Goal: Check status: Check status

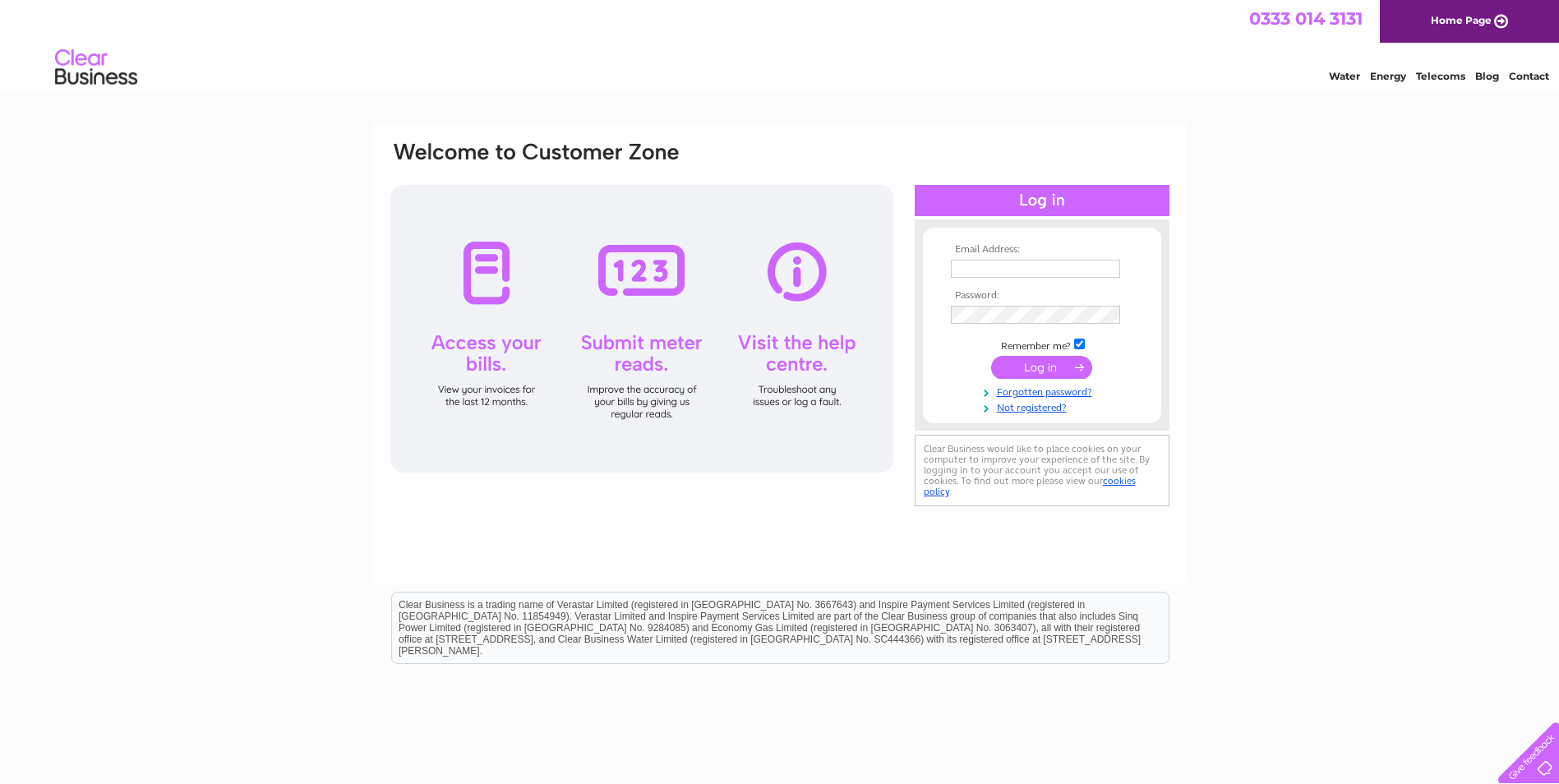
type input "[EMAIL_ADDRESS][DOMAIN_NAME]"
click at [1036, 367] on input "submit" at bounding box center [1042, 367] width 101 height 23
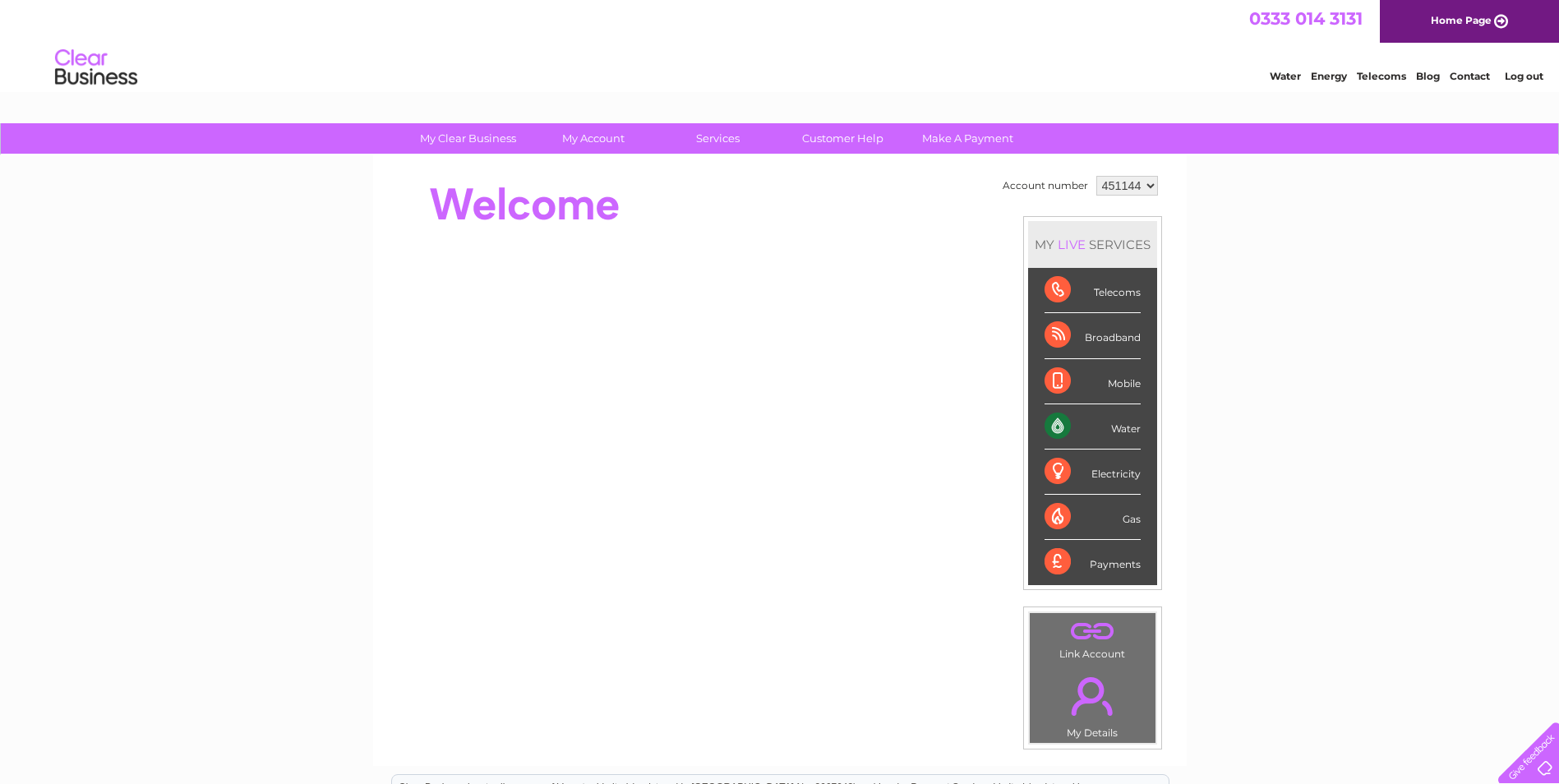
click at [1052, 427] on div "Water" at bounding box center [1092, 427] width 96 height 45
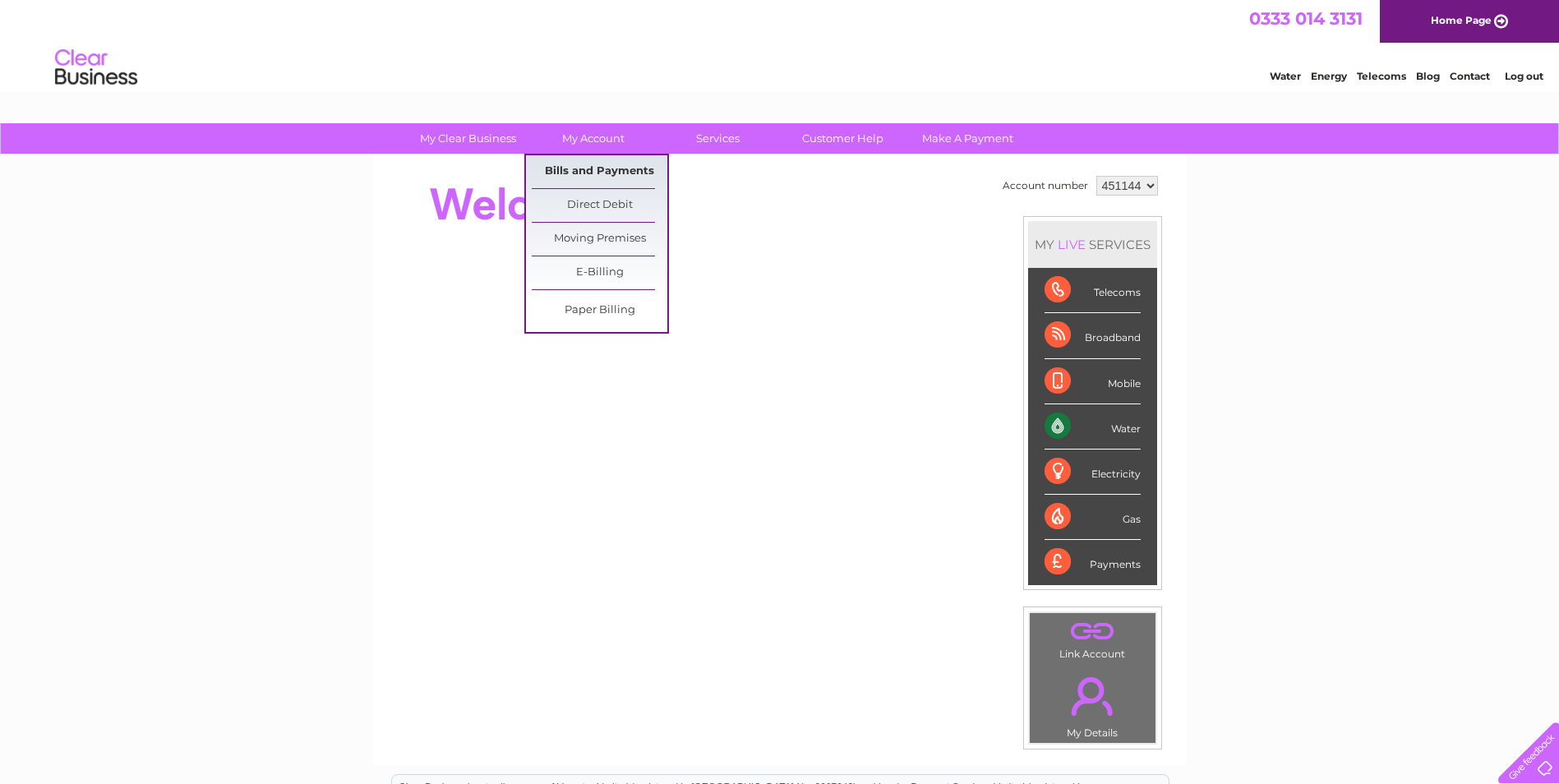
click at [616, 169] on link "Bills and Payments" at bounding box center [599, 171] width 136 height 33
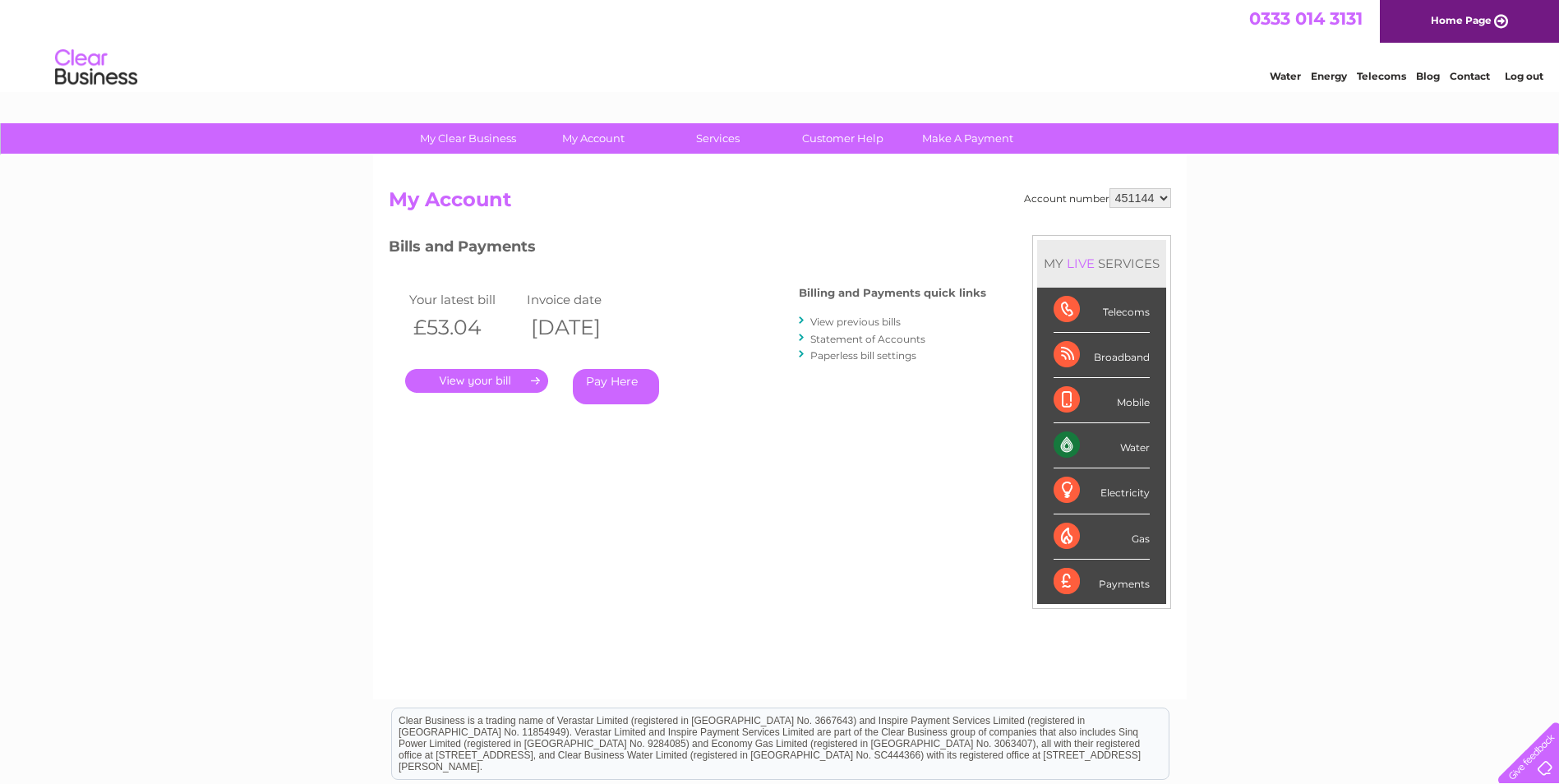
click at [481, 373] on link "." at bounding box center [476, 380] width 143 height 23
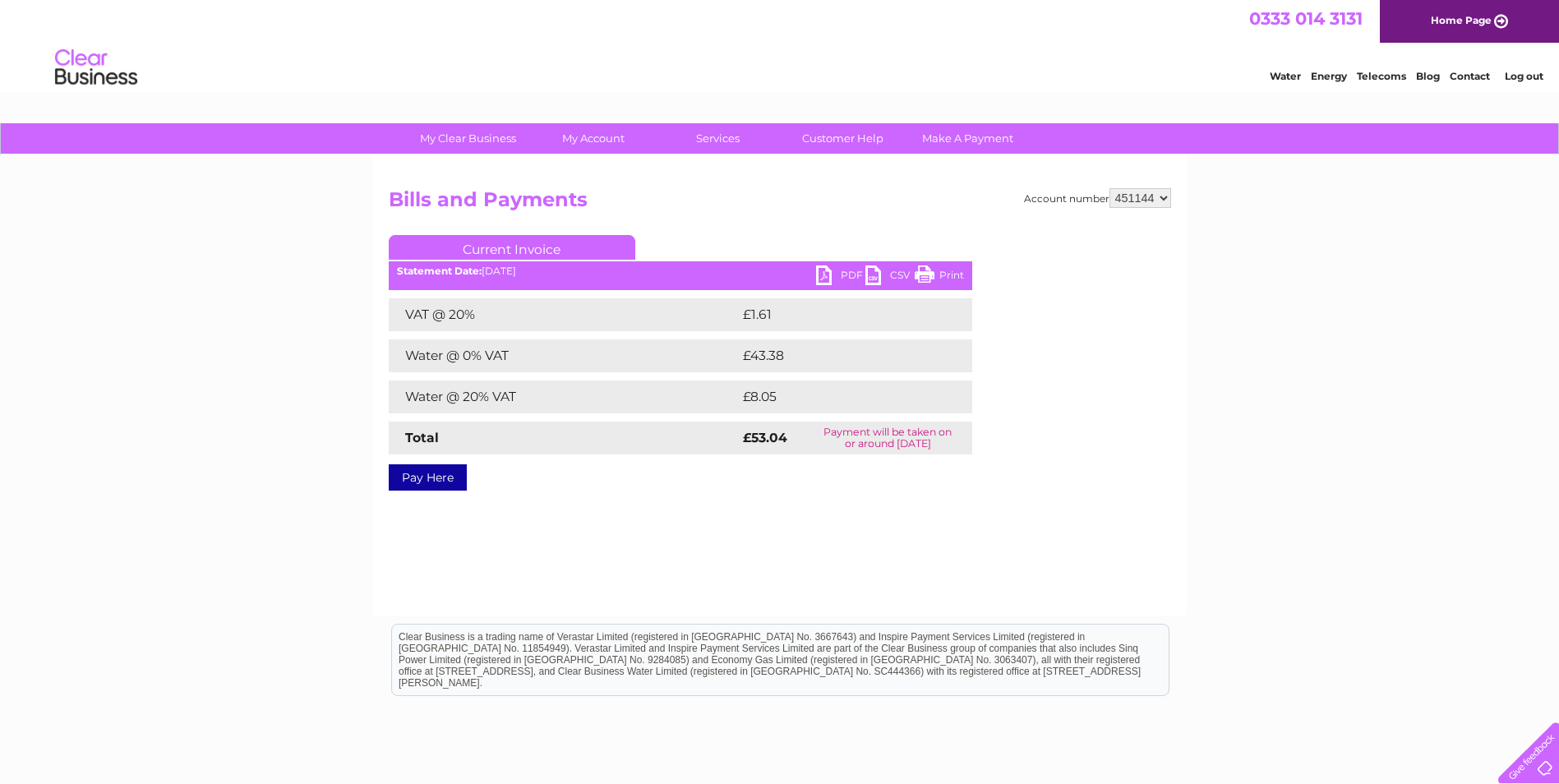
drag, startPoint x: 921, startPoint y: 271, endPoint x: 127, endPoint y: 74, distance: 818.1
click at [921, 271] on link "Print" at bounding box center [939, 277] width 50 height 23
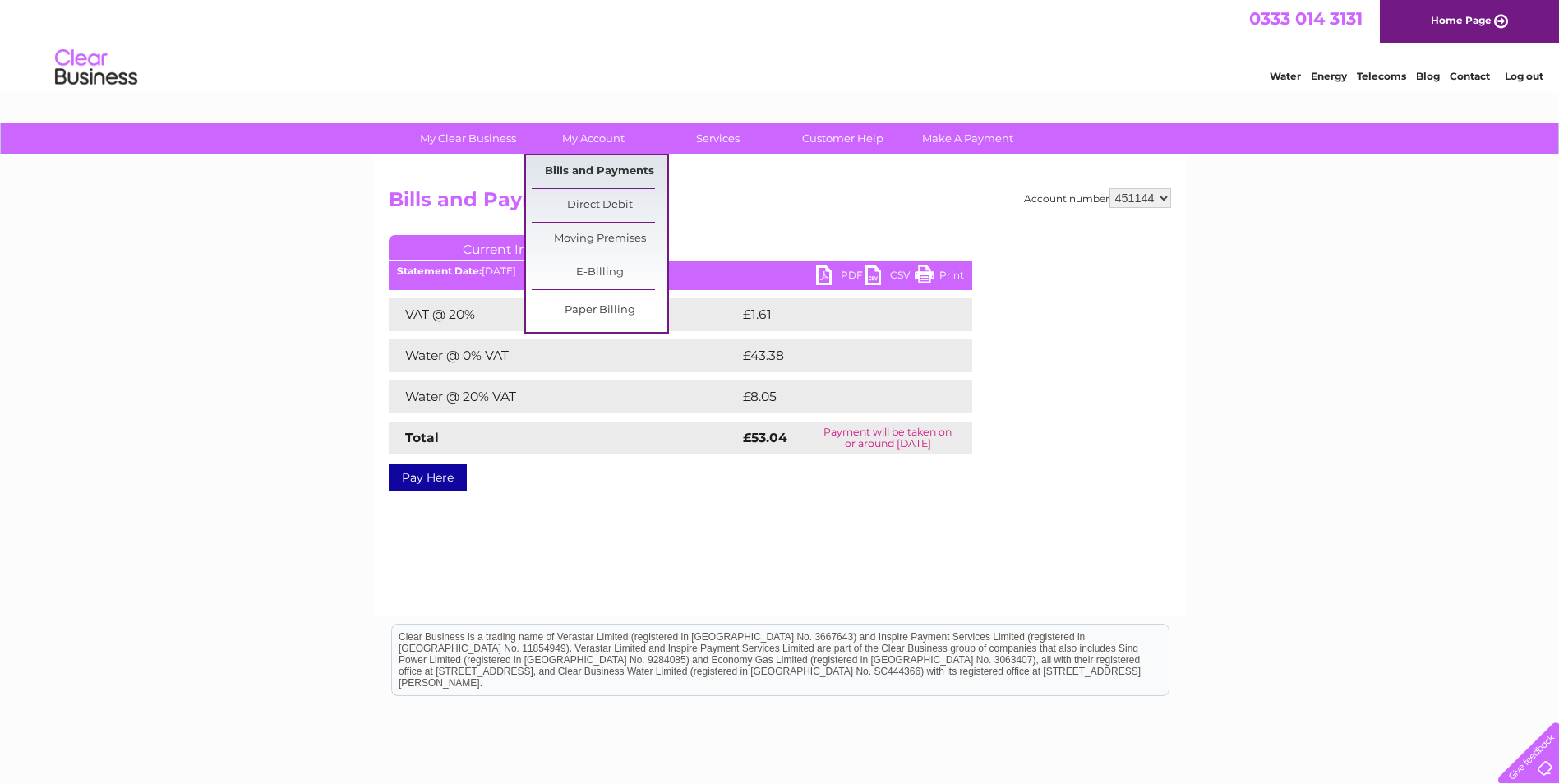
click at [606, 167] on link "Bills and Payments" at bounding box center [599, 171] width 136 height 33
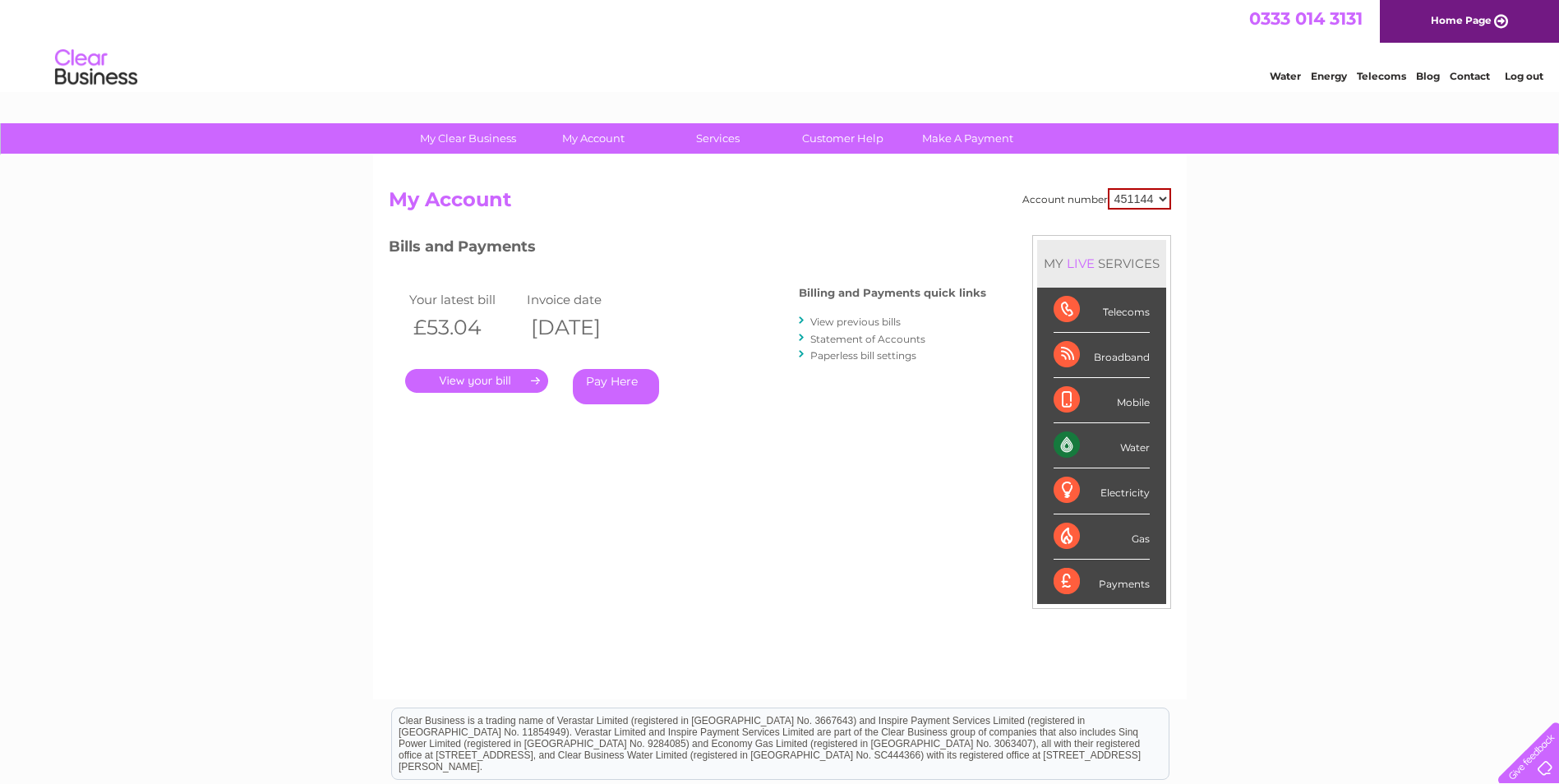
click at [841, 316] on link "View previous bills" at bounding box center [855, 321] width 91 height 12
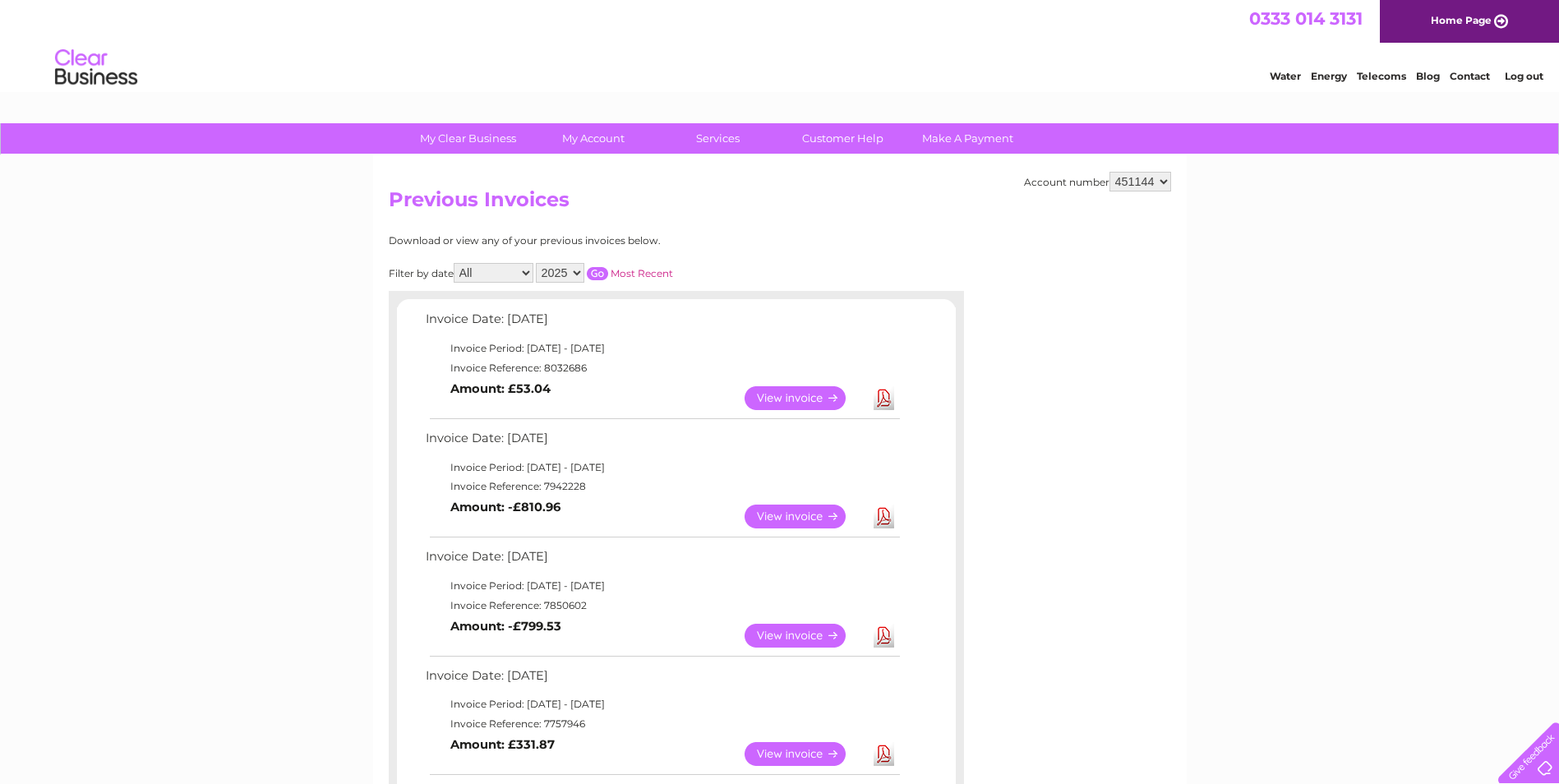
click at [766, 507] on link "View" at bounding box center [805, 515] width 121 height 23
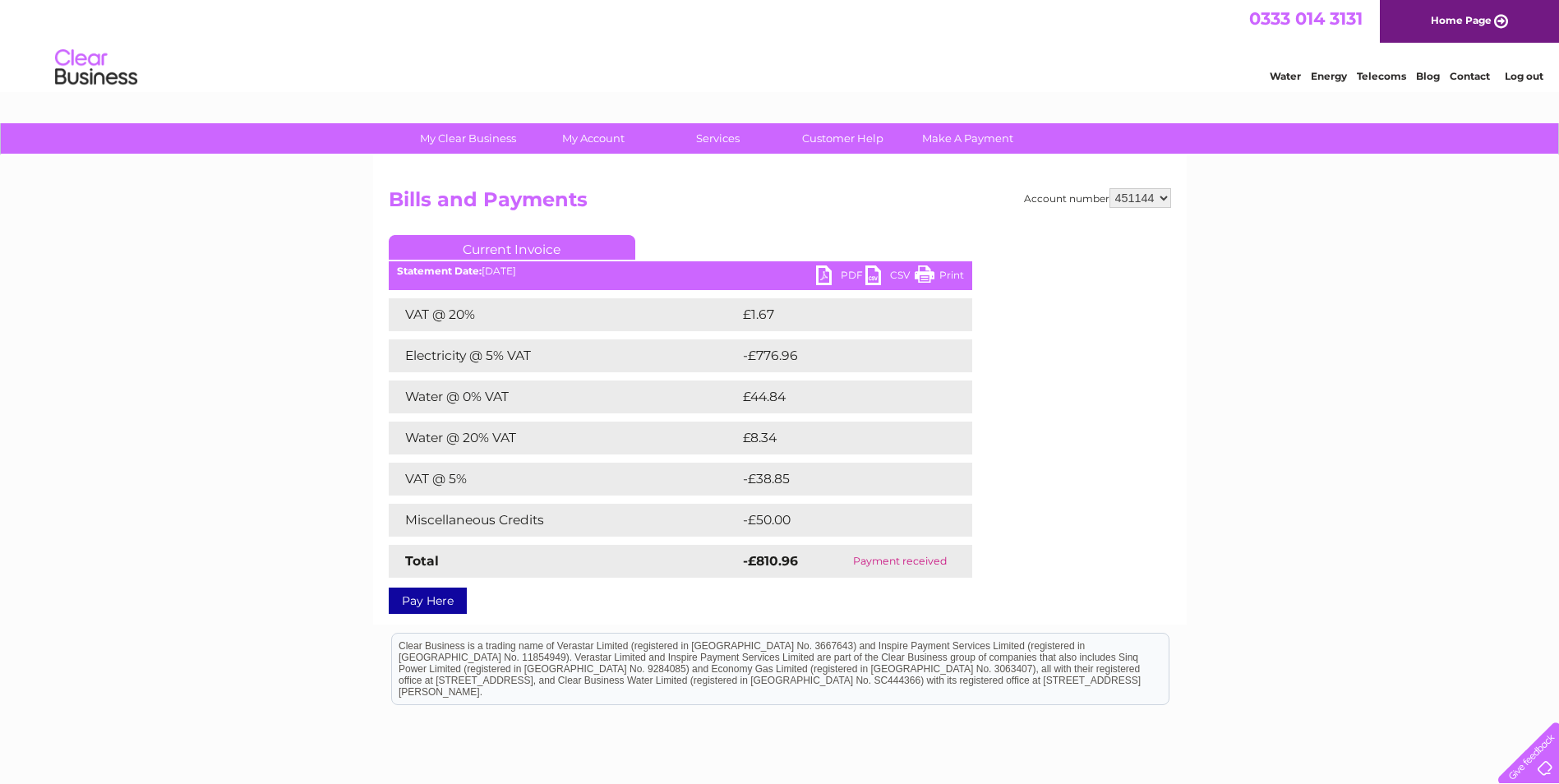
click at [1318, 451] on div "My Clear Business Login Details My Details My Preferences Link Account My Accou…" at bounding box center [780, 515] width 1559 height 782
